Goal: Transaction & Acquisition: Book appointment/travel/reservation

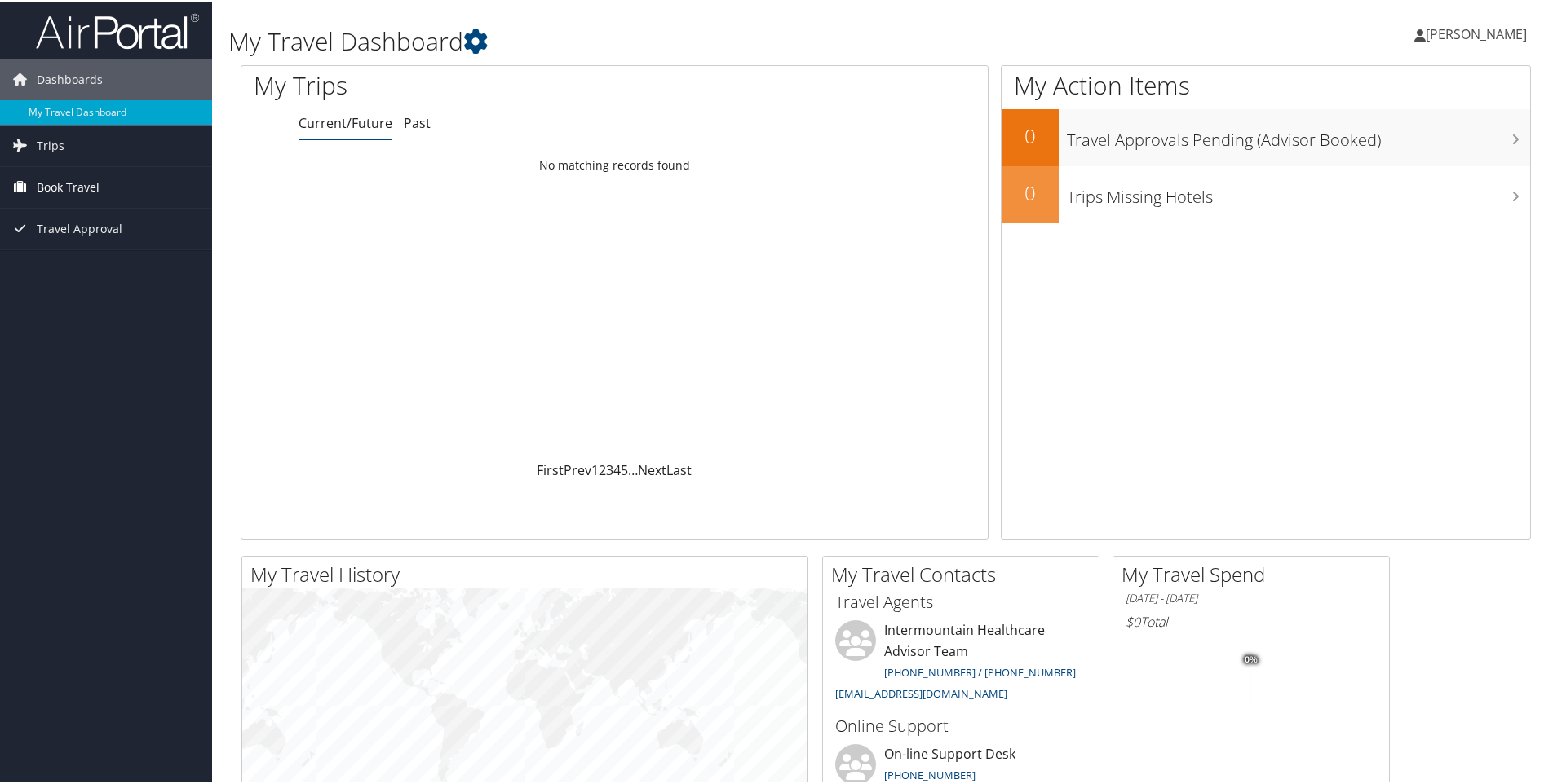
click at [81, 184] on span "Book Travel" at bounding box center [67, 185] width 62 height 41
click at [81, 265] on link "Book/Manage Online Trips" at bounding box center [106, 268] width 212 height 25
